Goal: Obtain resource: Obtain resource

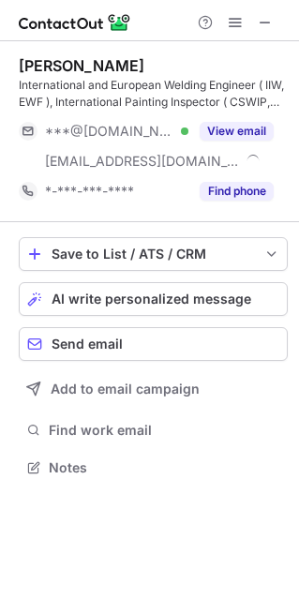
scroll to position [454, 299]
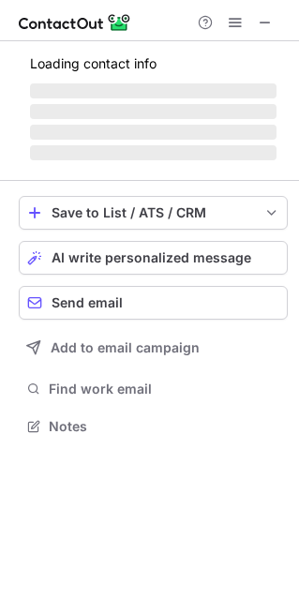
scroll to position [437, 299]
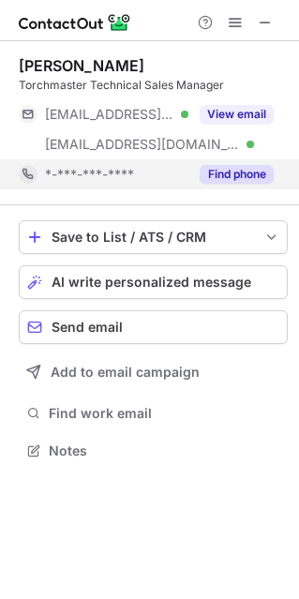
click at [222, 177] on button "Find phone" at bounding box center [237, 174] width 74 height 19
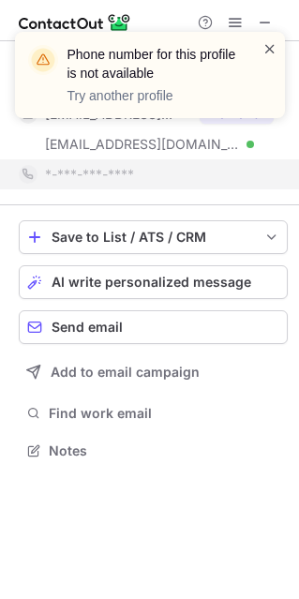
click at [264, 50] on span at bounding box center [270, 48] width 15 height 19
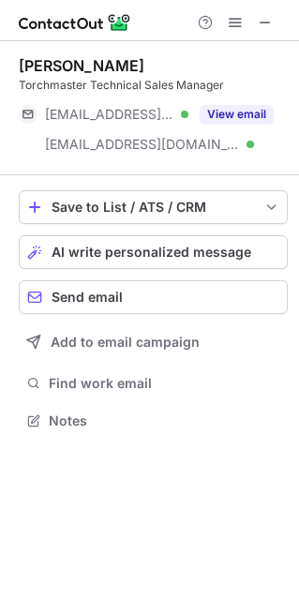
scroll to position [407, 299]
drag, startPoint x: 272, startPoint y: 17, endPoint x: 189, endPoint y: 21, distance: 82.6
click at [272, 17] on span at bounding box center [265, 22] width 15 height 15
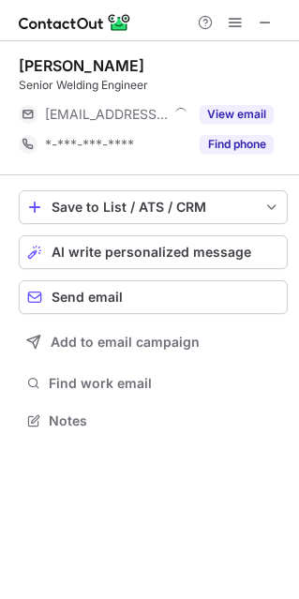
scroll to position [9, 9]
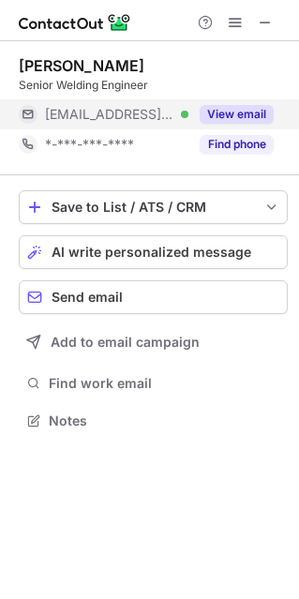
click at [235, 110] on button "View email" at bounding box center [237, 114] width 74 height 19
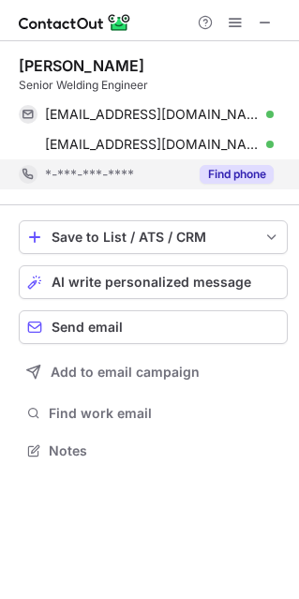
click at [239, 174] on button "Find phone" at bounding box center [237, 174] width 74 height 19
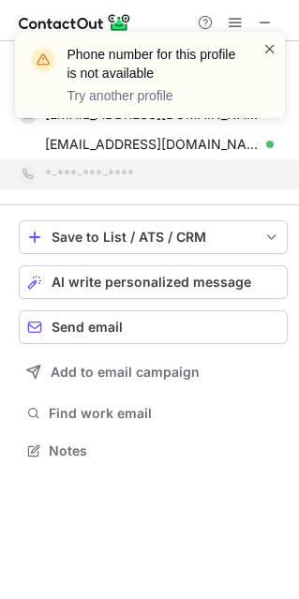
click at [273, 44] on span at bounding box center [270, 48] width 15 height 19
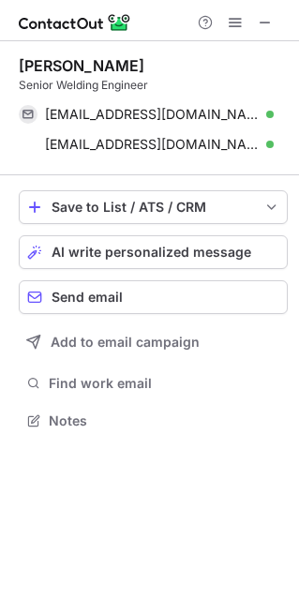
scroll to position [407, 299]
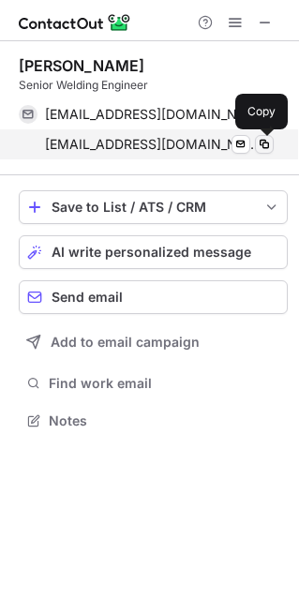
click at [267, 145] on span at bounding box center [264, 144] width 15 height 15
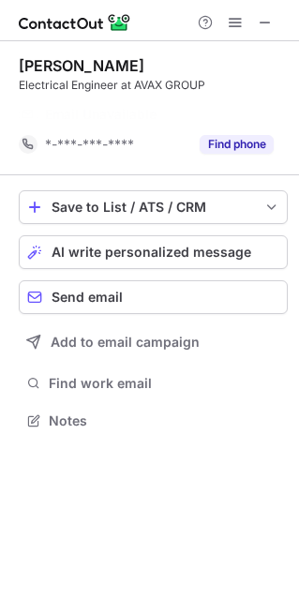
scroll to position [377, 299]
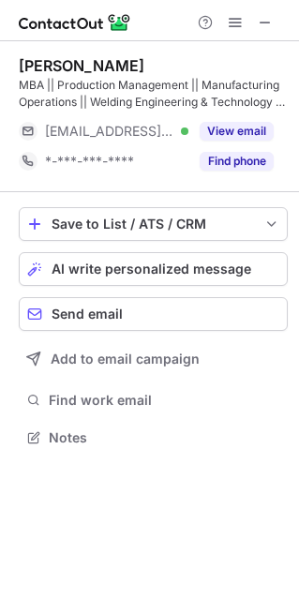
scroll to position [424, 299]
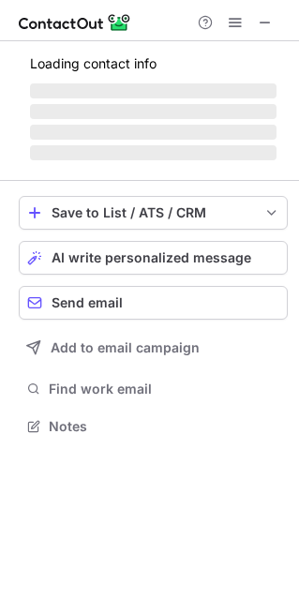
scroll to position [9, 9]
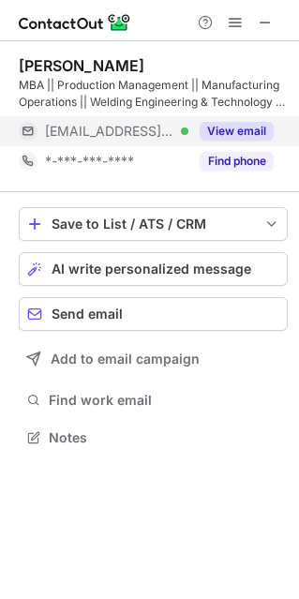
click at [241, 136] on button "View email" at bounding box center [237, 131] width 74 height 19
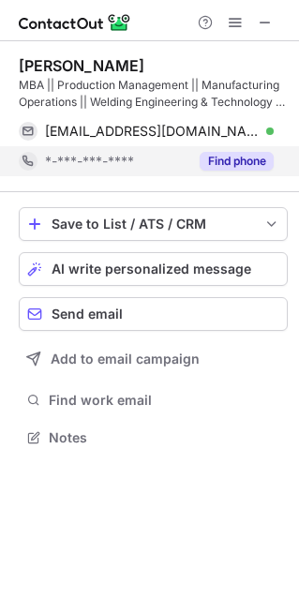
click at [236, 161] on button "Find phone" at bounding box center [237, 161] width 74 height 19
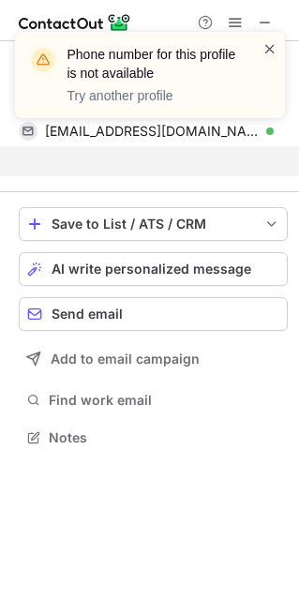
scroll to position [394, 299]
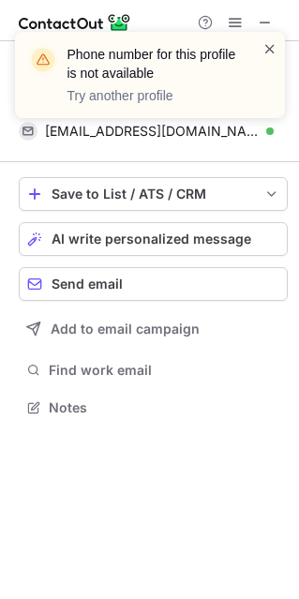
click at [269, 43] on span at bounding box center [270, 48] width 15 height 19
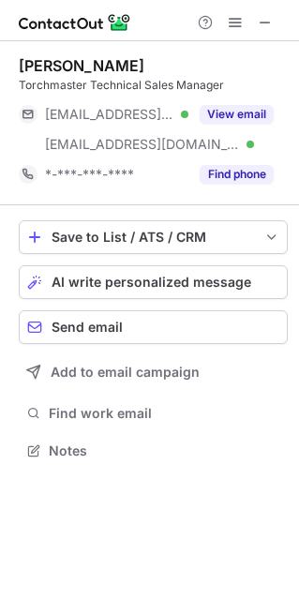
scroll to position [437, 299]
click at [267, 23] on span at bounding box center [265, 22] width 15 height 15
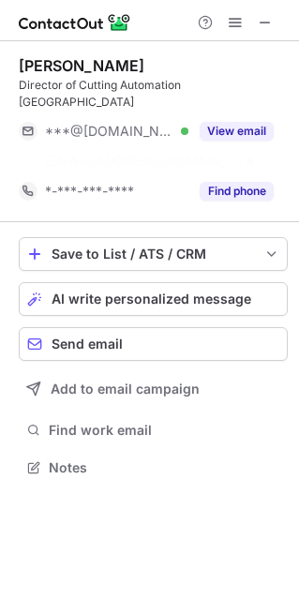
scroll to position [407, 299]
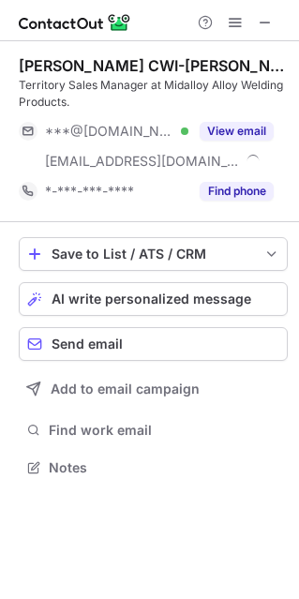
scroll to position [454, 299]
